Goal: Task Accomplishment & Management: Manage account settings

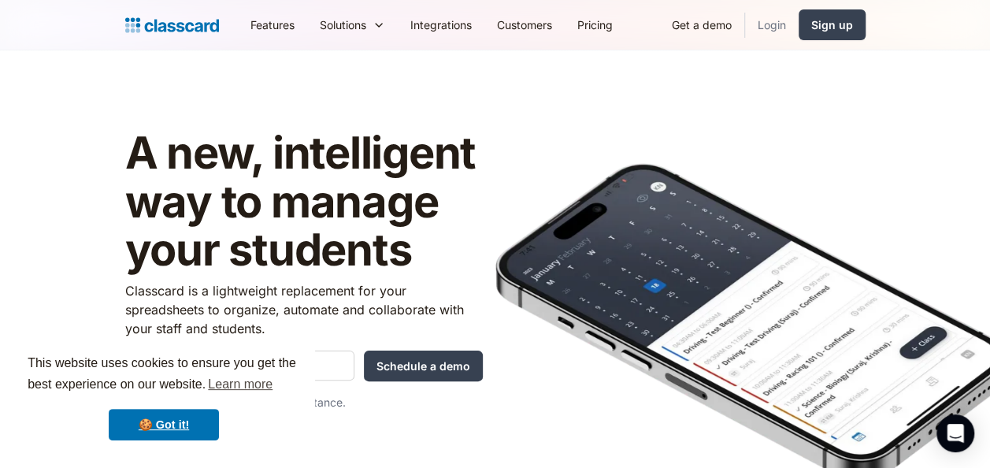
click at [770, 22] on link "Login" at bounding box center [772, 24] width 54 height 35
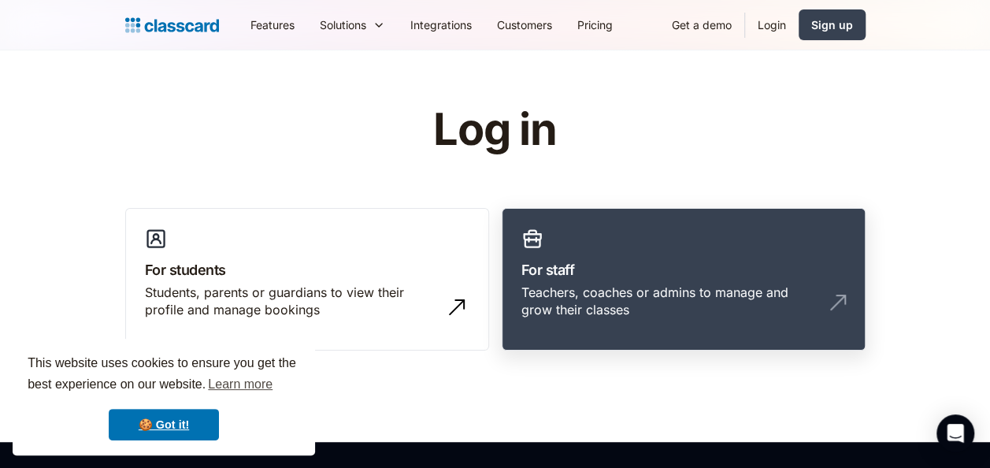
click at [693, 284] on div "Teachers, coaches or admins to manage and grow their classes" at bounding box center [668, 301] width 293 height 35
